Goal: Task Accomplishment & Management: Use online tool/utility

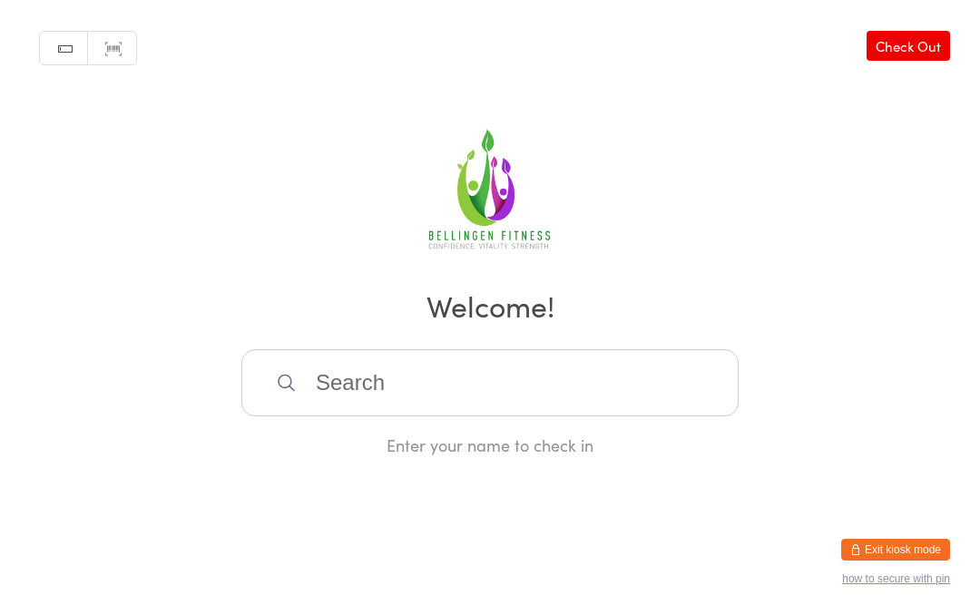
click at [329, 416] on input "search" at bounding box center [489, 382] width 497 height 67
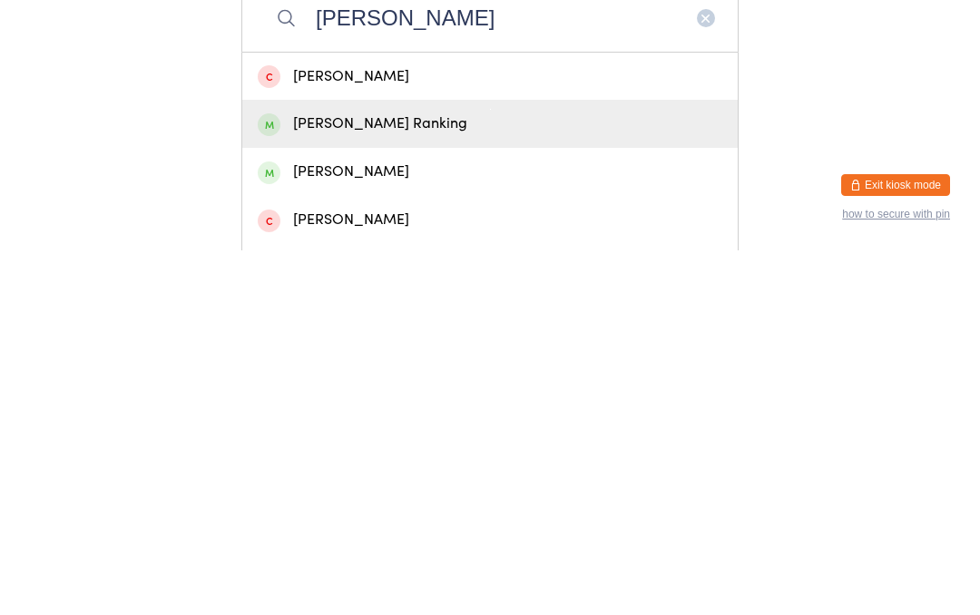
type input "[PERSON_NAME]"
click at [439, 476] on div "[PERSON_NAME] Ranking" at bounding box center [490, 488] width 465 height 24
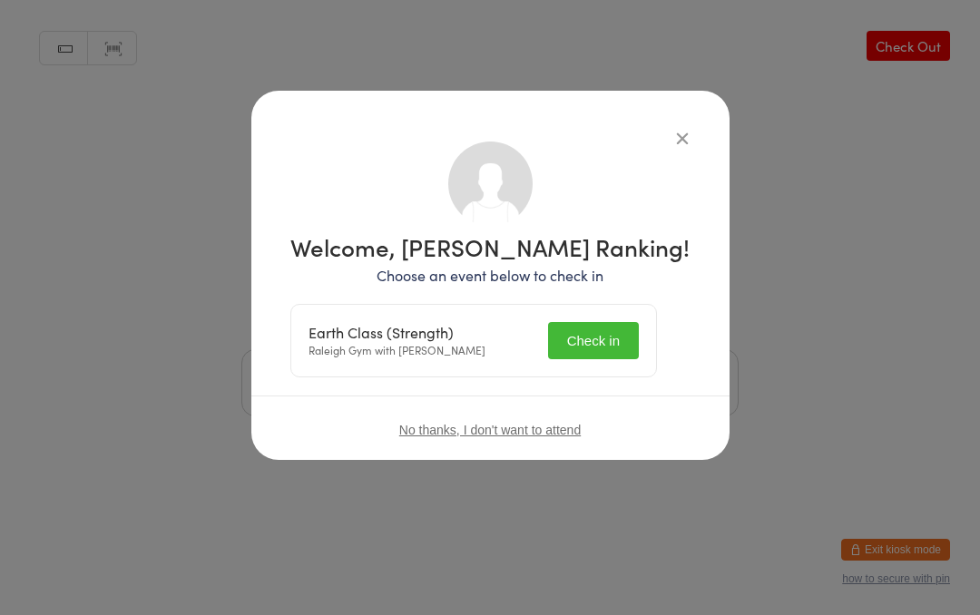
click at [618, 335] on button "Check in" at bounding box center [593, 340] width 91 height 37
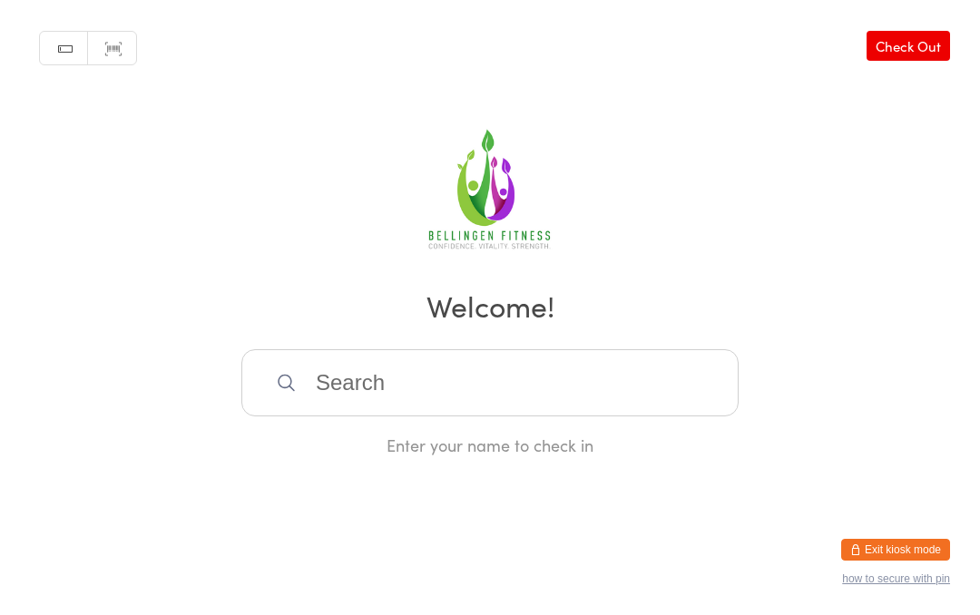
click at [583, 390] on input "search" at bounding box center [489, 382] width 497 height 67
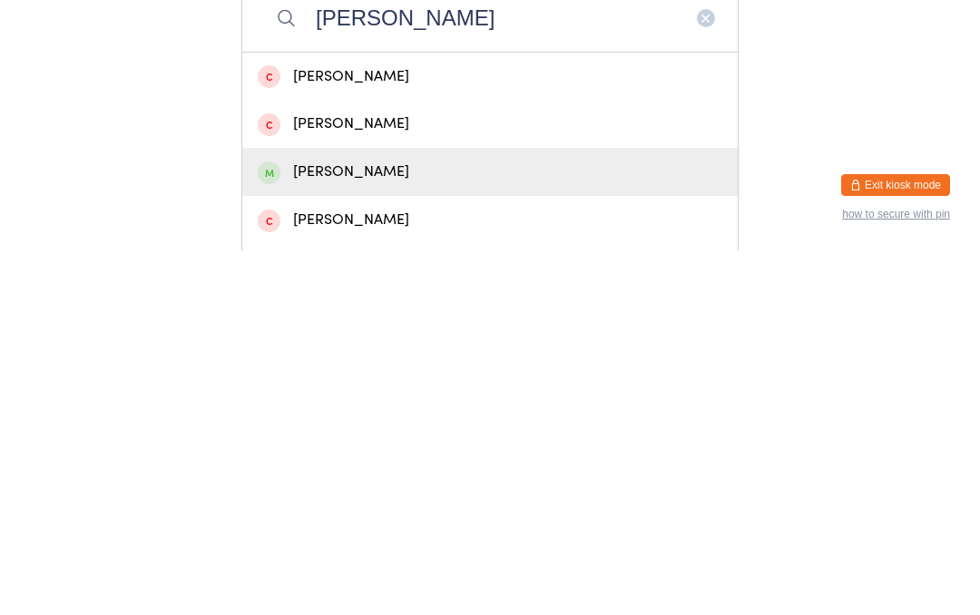
type input "[PERSON_NAME]"
click at [310, 524] on div "[PERSON_NAME]" at bounding box center [490, 536] width 465 height 24
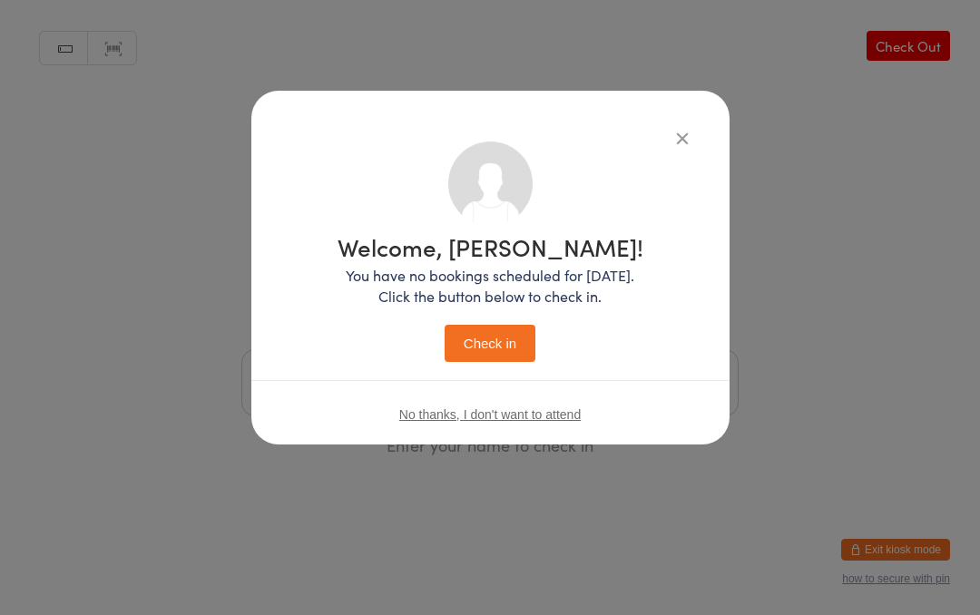
click at [489, 339] on button "Check in" at bounding box center [490, 343] width 91 height 37
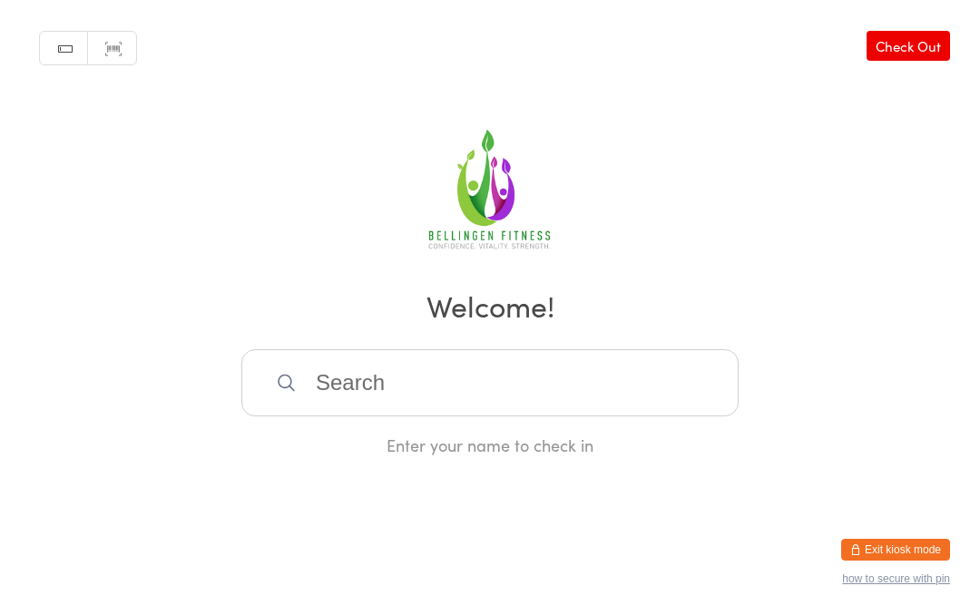
click at [308, 389] on input "search" at bounding box center [489, 382] width 497 height 67
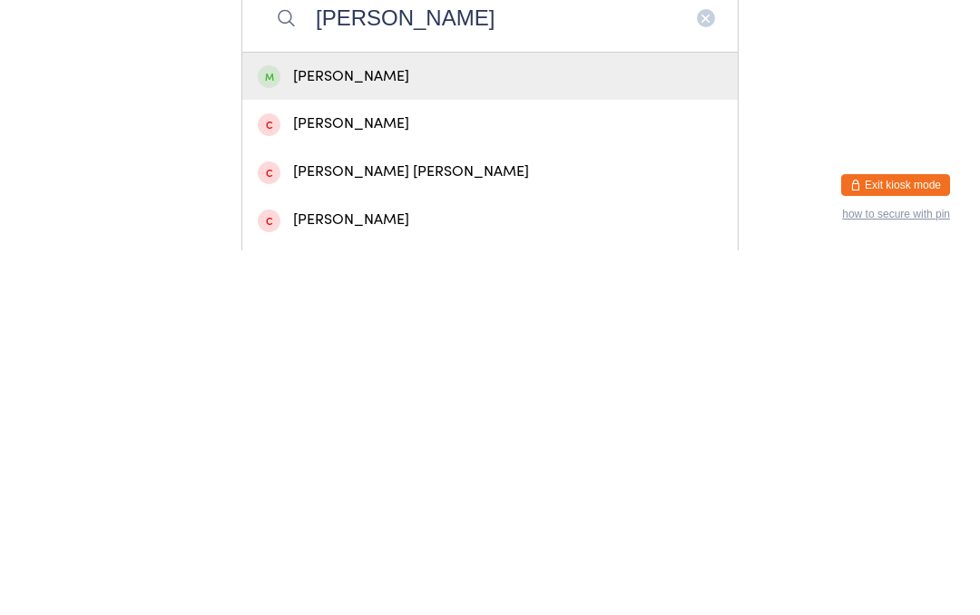
type input "[PERSON_NAME]"
click at [473, 429] on div "[PERSON_NAME]" at bounding box center [490, 441] width 465 height 24
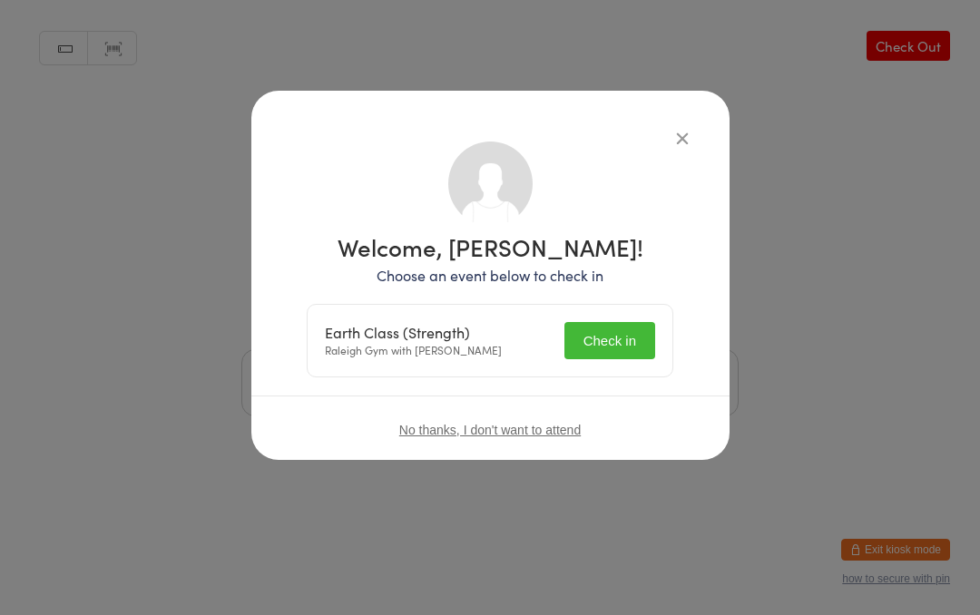
click at [611, 341] on button "Check in" at bounding box center [609, 340] width 91 height 37
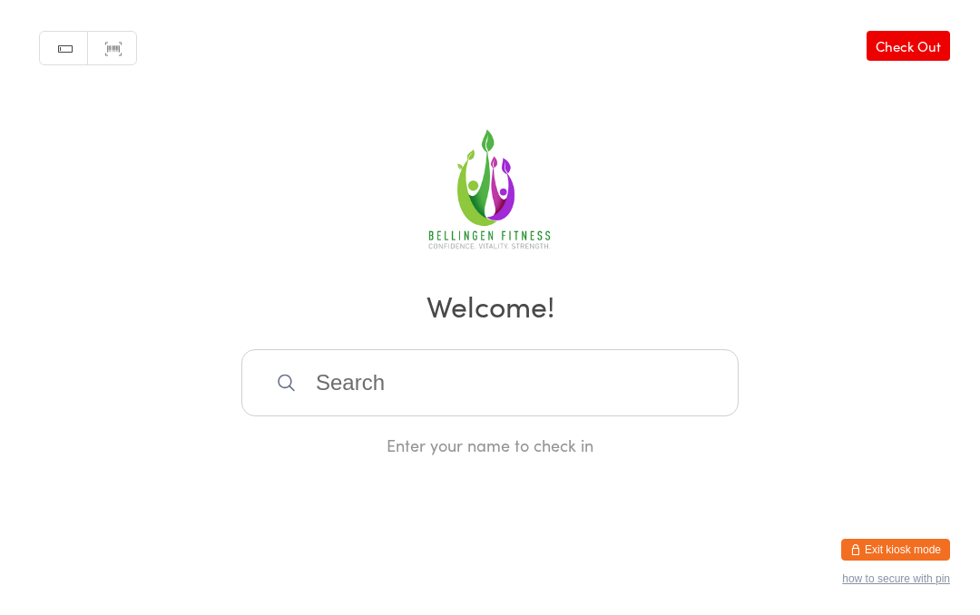
click at [446, 389] on input "search" at bounding box center [489, 382] width 497 height 67
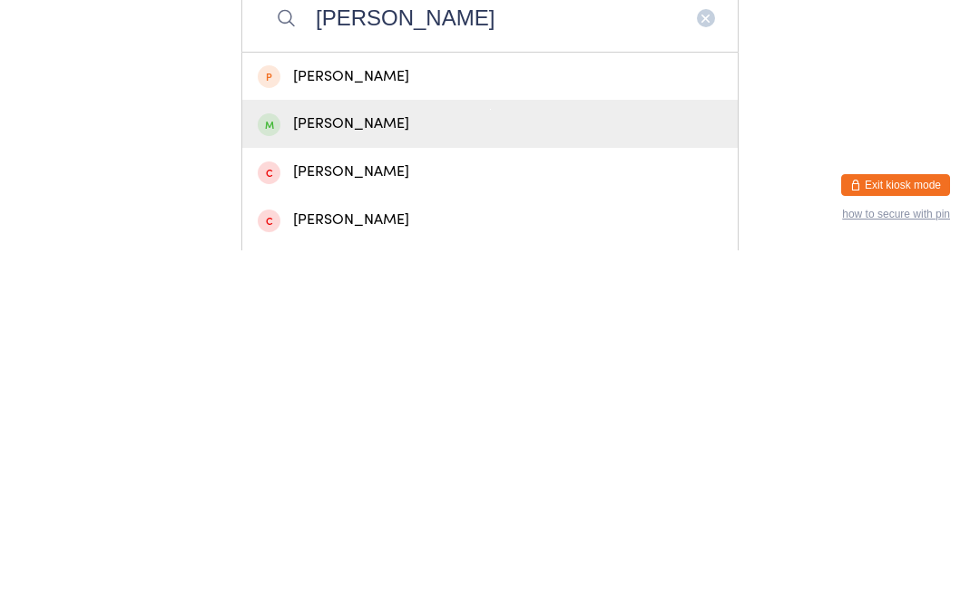
type input "[PERSON_NAME]"
click at [357, 476] on div "[PERSON_NAME]" at bounding box center [490, 488] width 465 height 24
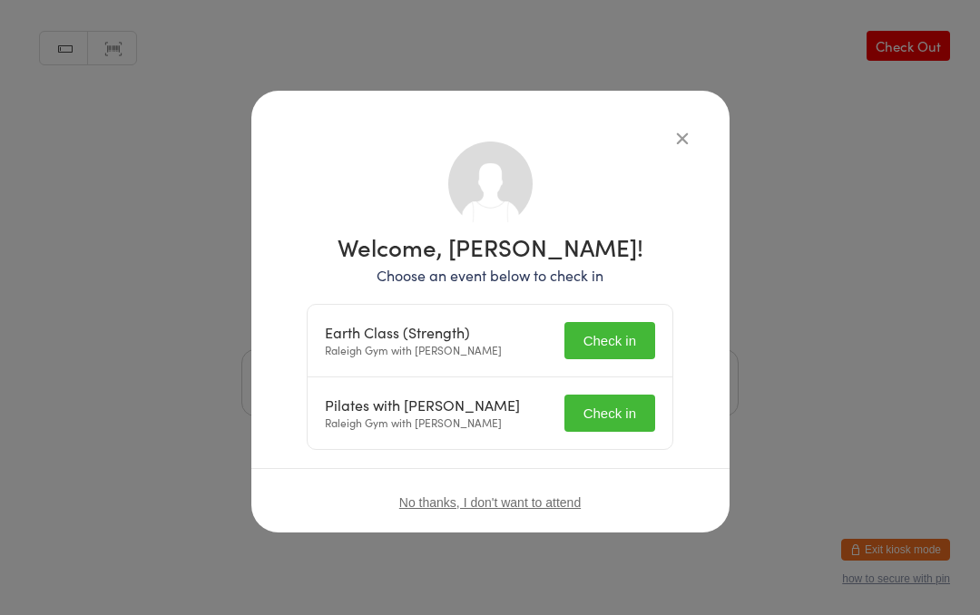
click at [607, 332] on button "Check in" at bounding box center [609, 340] width 91 height 37
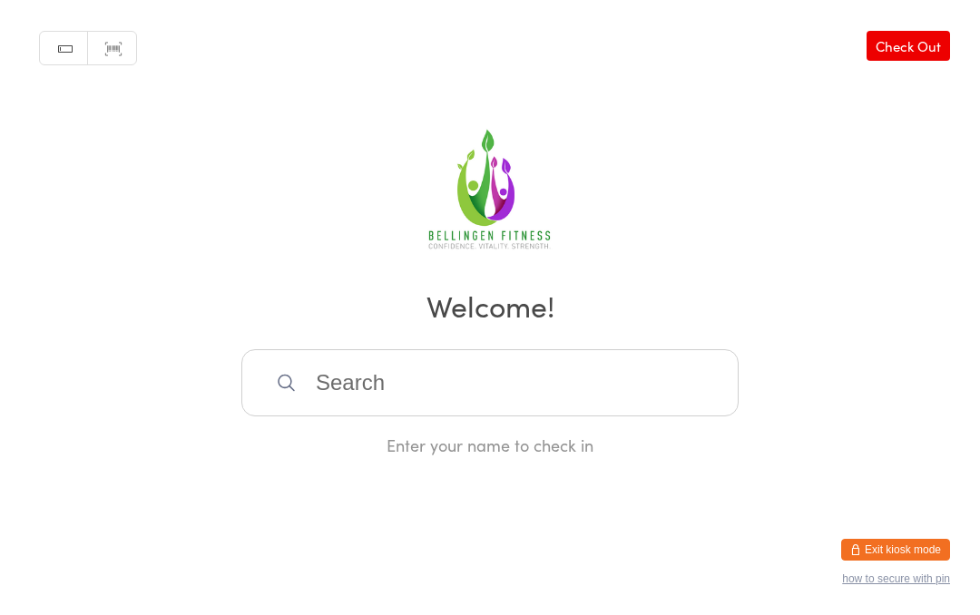
click at [387, 387] on input "search" at bounding box center [489, 382] width 497 height 67
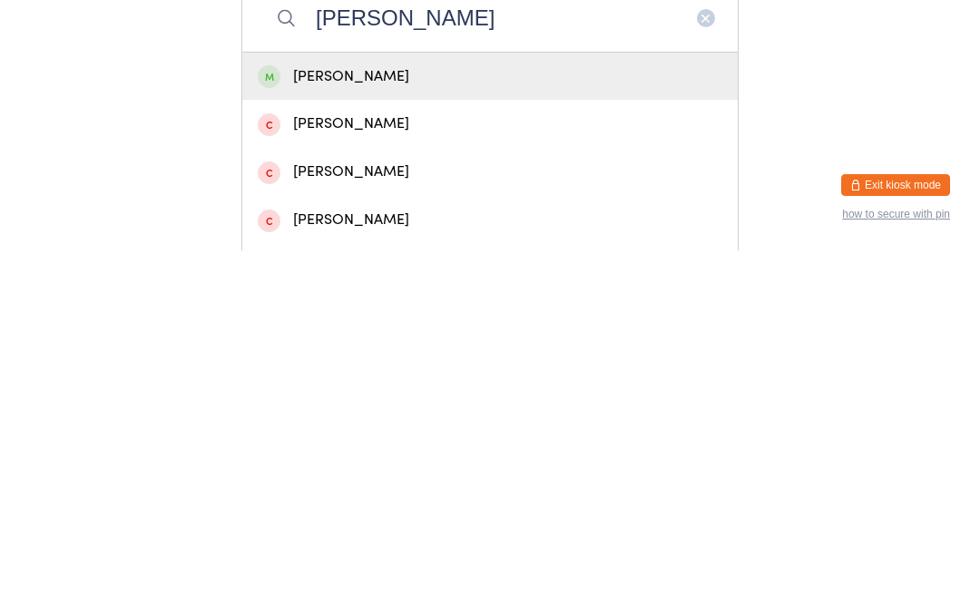
type input "[PERSON_NAME]"
click at [439, 429] on div "[PERSON_NAME]" at bounding box center [490, 441] width 465 height 24
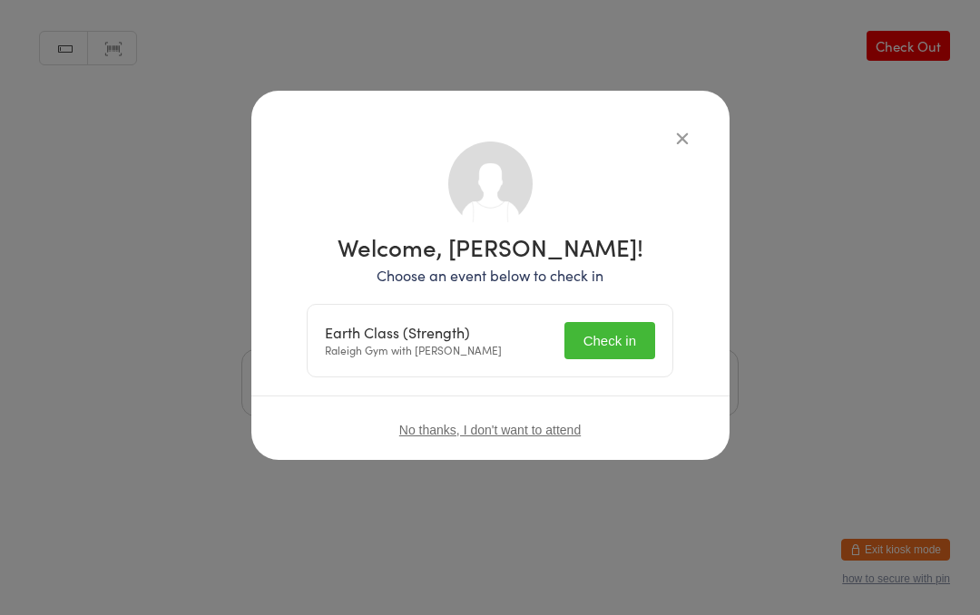
click at [632, 334] on button "Check in" at bounding box center [609, 340] width 91 height 37
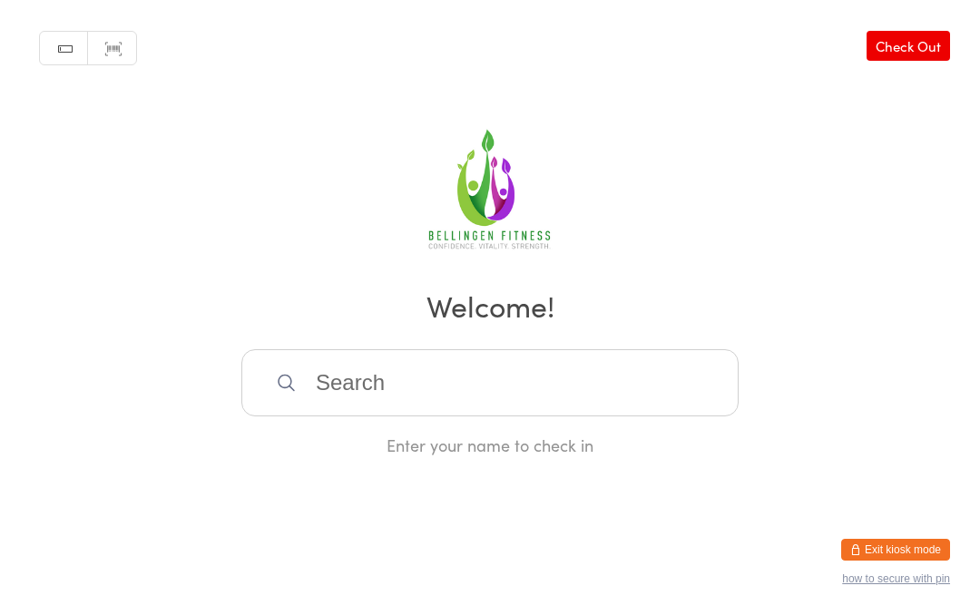
click at [361, 375] on input "search" at bounding box center [489, 382] width 497 height 67
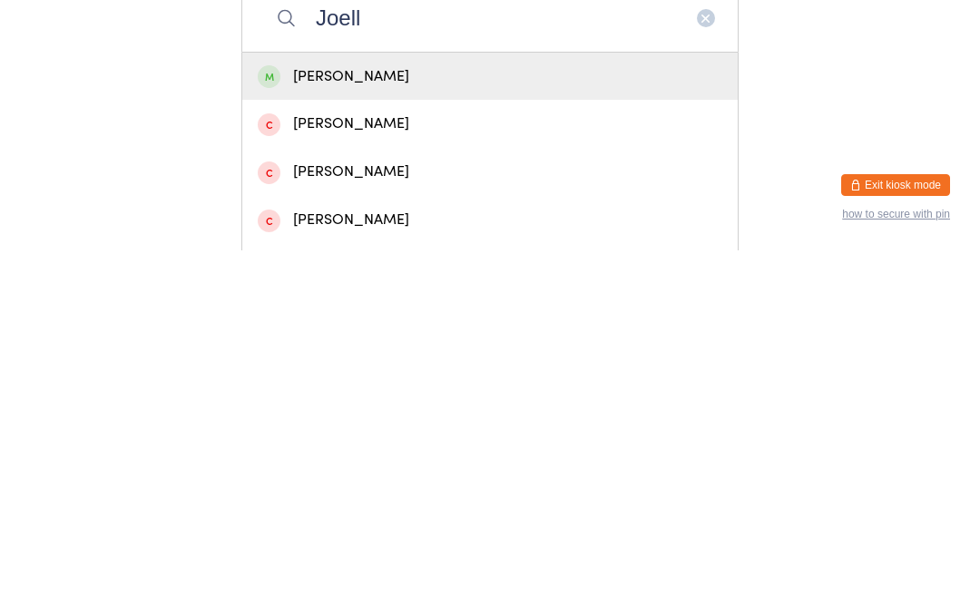
type input "Joell"
click at [379, 429] on div "[PERSON_NAME]" at bounding box center [490, 441] width 465 height 24
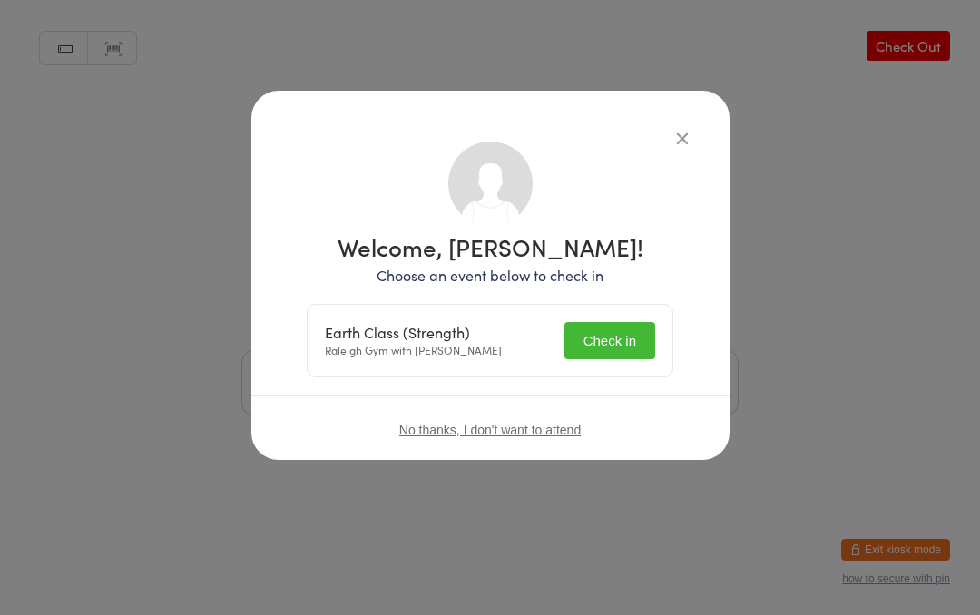
click at [612, 341] on button "Check in" at bounding box center [609, 340] width 91 height 37
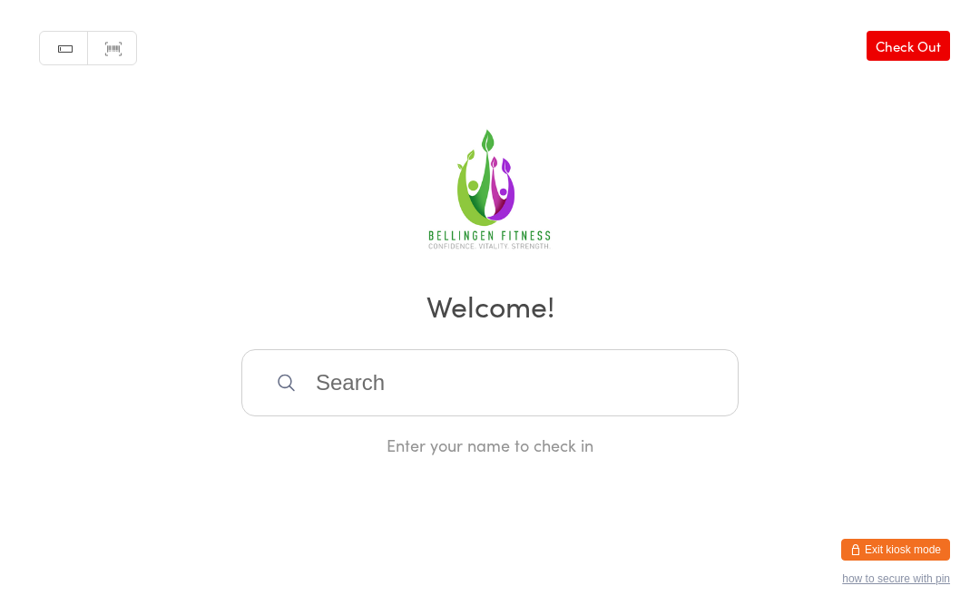
click at [318, 402] on input "search" at bounding box center [489, 382] width 497 height 67
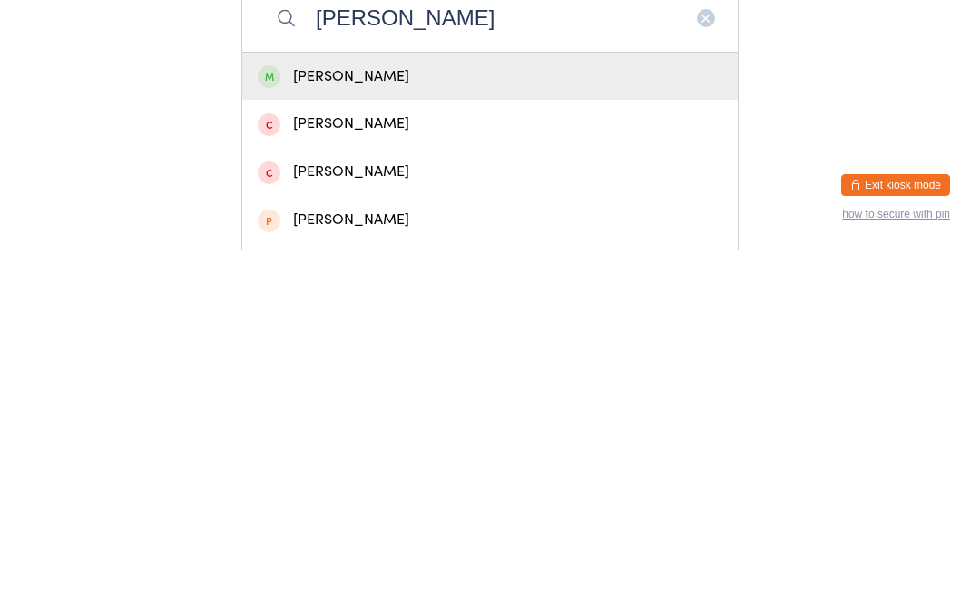
type input "[PERSON_NAME]"
click at [328, 429] on div "[PERSON_NAME]" at bounding box center [490, 441] width 465 height 24
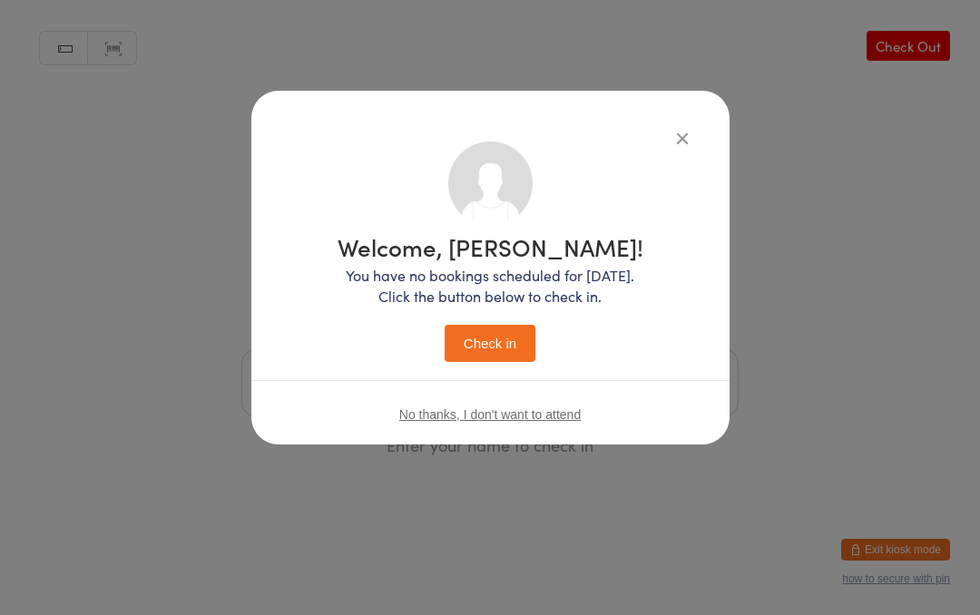
click at [481, 338] on button "Check in" at bounding box center [490, 343] width 91 height 37
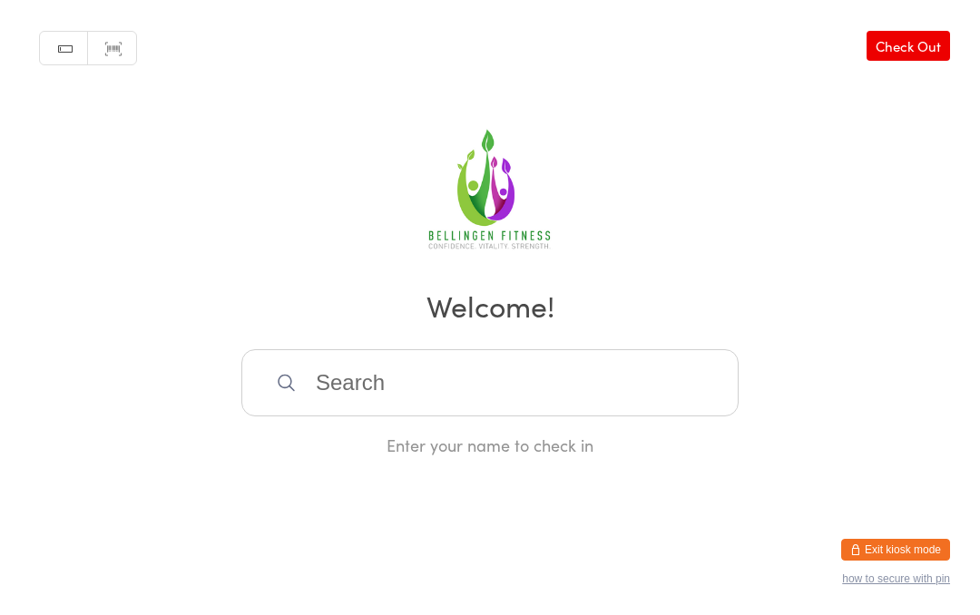
click at [509, 397] on input "search" at bounding box center [489, 382] width 497 height 67
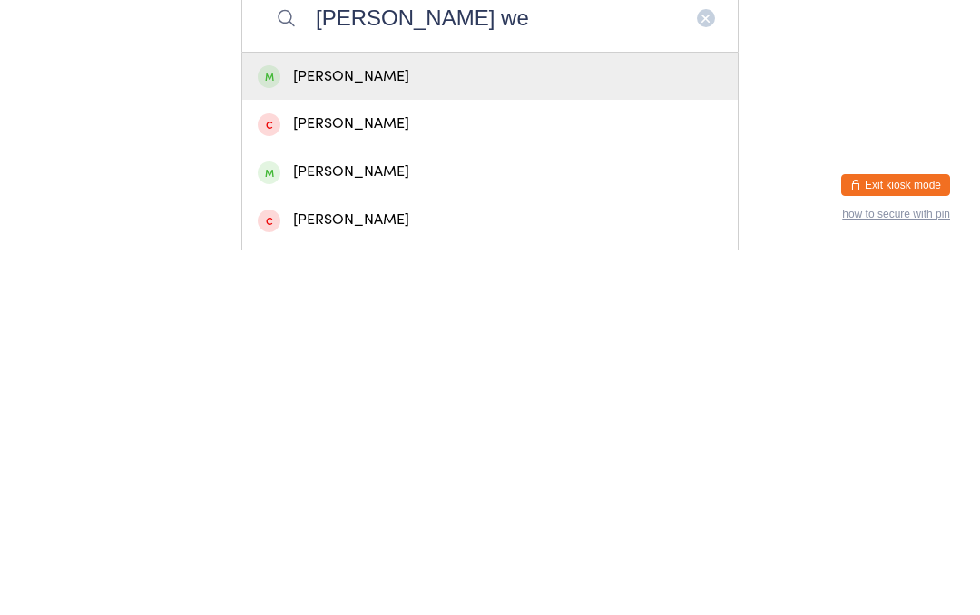
type input "[PERSON_NAME] we"
click at [350, 429] on div "[PERSON_NAME]" at bounding box center [490, 441] width 465 height 24
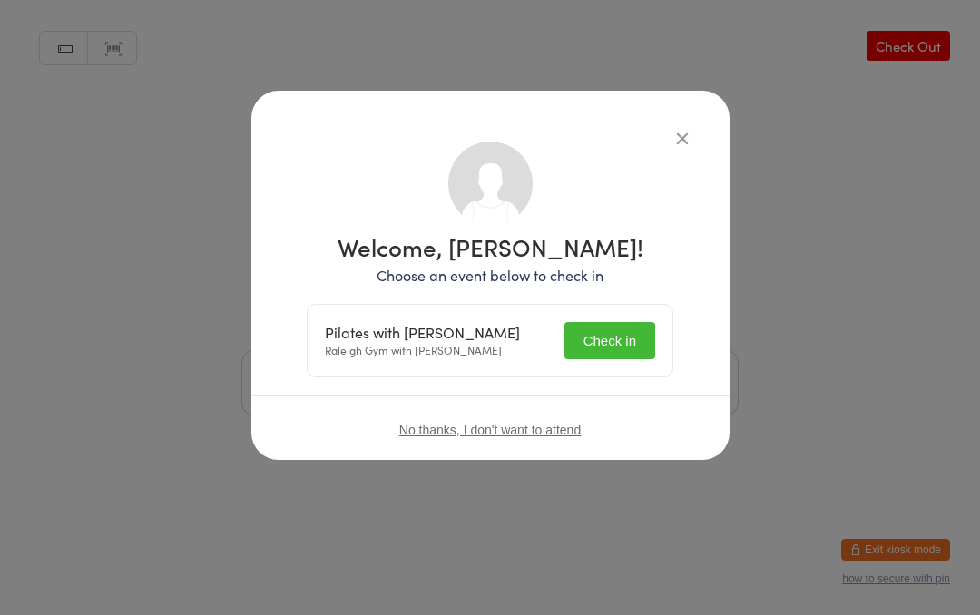
click at [611, 328] on button "Check in" at bounding box center [609, 340] width 91 height 37
